Goal: Find specific page/section: Find specific page/section

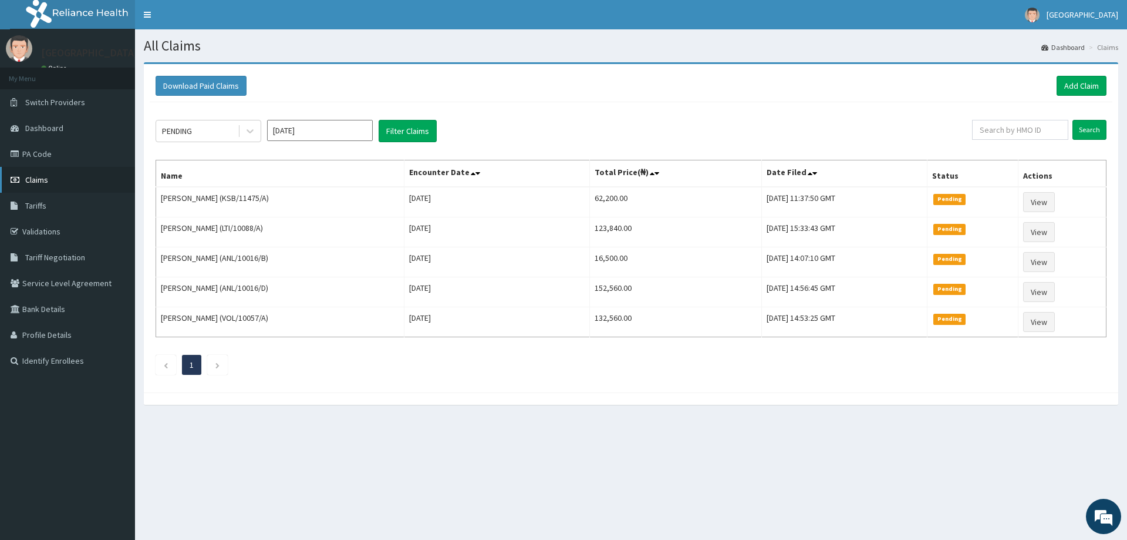
click at [50, 178] on link "Claims" at bounding box center [67, 180] width 135 height 26
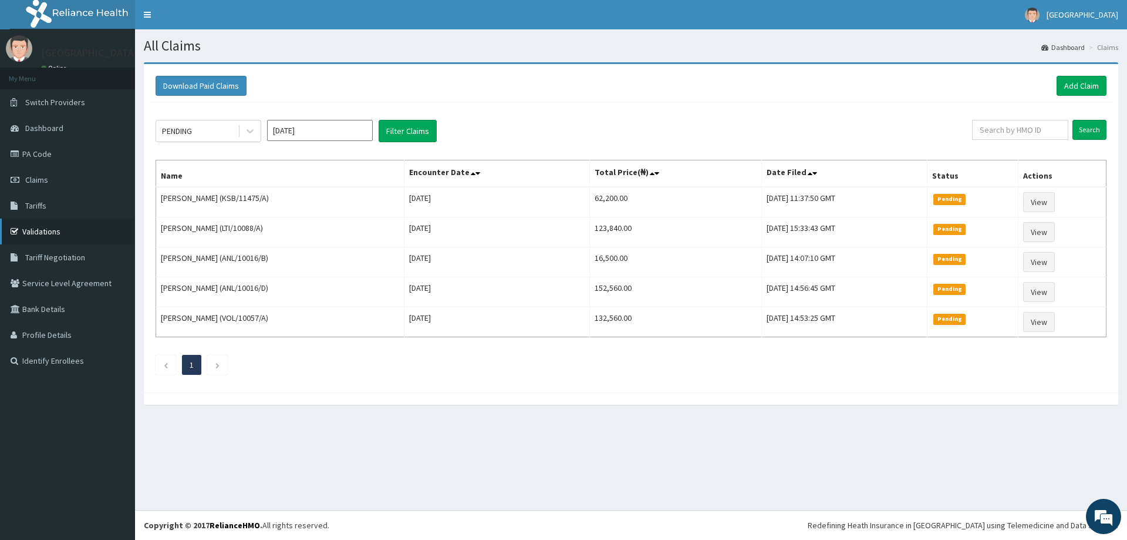
click at [26, 229] on link "Validations" at bounding box center [67, 231] width 135 height 26
